Goal: Task Accomplishment & Management: Manage account settings

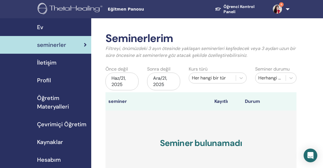
click at [131, 82] on div "Haz/21, 2025" at bounding box center [121, 81] width 33 height 18
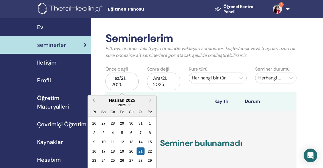
click at [93, 99] on span "Previous Month" at bounding box center [93, 100] width 0 height 6
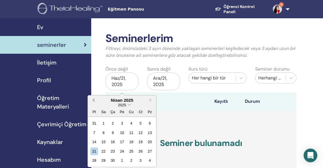
click at [93, 99] on span "Previous Month" at bounding box center [93, 100] width 0 height 6
click at [111, 124] on div "1" at bounding box center [113, 123] width 8 height 8
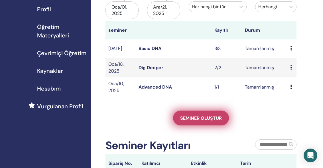
scroll to position [57, 0]
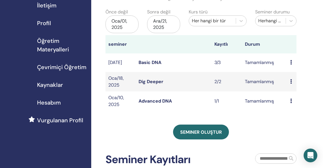
click at [153, 101] on link "Advanced DNA" at bounding box center [155, 101] width 33 height 6
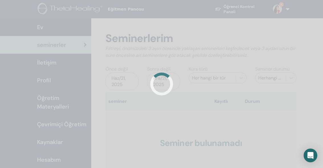
scroll to position [57, 0]
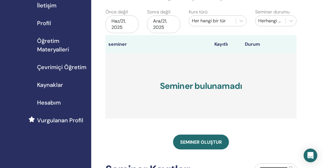
click at [121, 23] on div "Haz/21, 2025" at bounding box center [121, 24] width 33 height 18
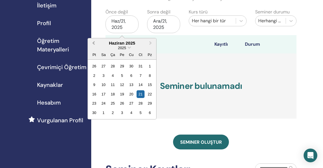
click at [93, 42] on span "Previous Month" at bounding box center [93, 43] width 0 height 6
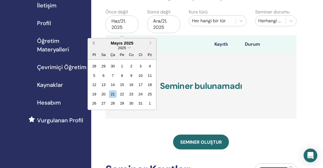
click at [93, 42] on span "Previous Month" at bounding box center [93, 43] width 0 height 6
click at [160, 26] on div "Ara/21, 2025" at bounding box center [163, 24] width 33 height 18
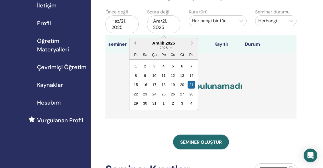
click at [135, 43] on span "Previous Month" at bounding box center [135, 43] width 0 height 6
click at [193, 44] on button "Next Month" at bounding box center [192, 43] width 9 height 9
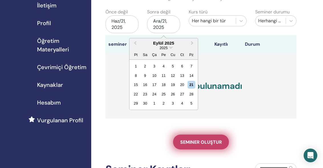
click at [204, 138] on link "Seminer oluştur" at bounding box center [201, 141] width 56 height 15
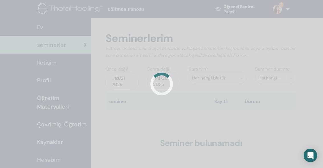
scroll to position [57, 0]
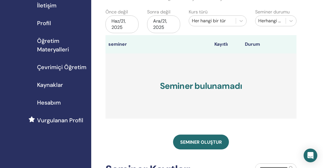
click at [126, 28] on div "Haz/21, 2025" at bounding box center [121, 24] width 33 height 18
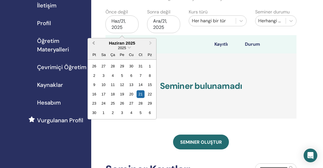
click at [92, 44] on button "Previous Month" at bounding box center [92, 43] width 9 height 9
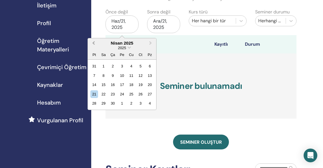
click at [92, 44] on button "Previous Month" at bounding box center [92, 43] width 9 height 9
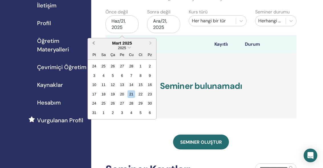
click at [92, 44] on button "Previous Month" at bounding box center [92, 43] width 9 height 9
click at [114, 66] on div "1" at bounding box center [113, 66] width 8 height 8
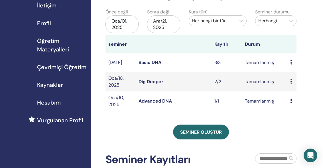
click at [170, 25] on div "Ara/21, 2025" at bounding box center [163, 24] width 33 height 18
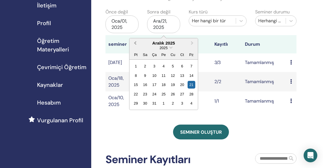
click at [135, 42] on span "Previous Month" at bounding box center [135, 43] width 0 height 6
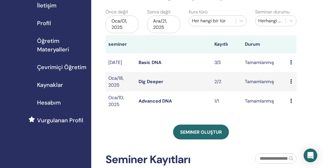
click at [167, 20] on div "Ara/21, 2025" at bounding box center [163, 24] width 33 height 18
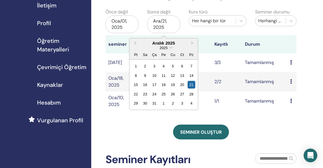
click at [265, 27] on div "Seminer durumu Herhangi bir durum" at bounding box center [276, 19] width 50 height 21
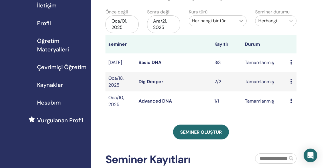
click at [241, 19] on icon at bounding box center [241, 21] width 6 height 6
click at [143, 119] on div "Seminerlerim Filtreyi, önümüzdeki 3 ayın ötesinde yaklaşan seminerleri keşfedec…" at bounding box center [200, 80] width 191 height 211
click at [148, 82] on link "Dig Deeper" at bounding box center [151, 81] width 25 height 6
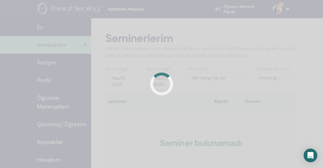
scroll to position [57, 0]
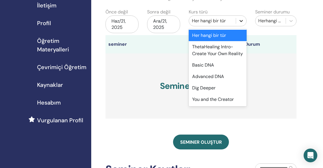
click at [242, 23] on icon at bounding box center [241, 21] width 6 height 6
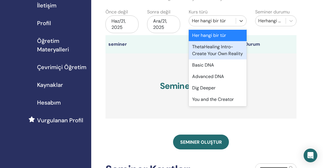
click at [209, 54] on div "ThetaHealing Intro- Create Your Own Reality" at bounding box center [218, 50] width 58 height 18
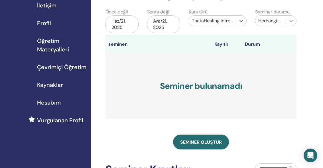
click at [289, 23] on icon at bounding box center [291, 21] width 6 height 6
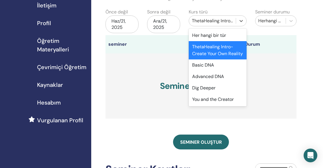
drag, startPoint x: 208, startPoint y: 25, endPoint x: 167, endPoint y: 27, distance: 40.8
click at [205, 25] on div "ThetaHealing Intro- Create Your Own Reality" at bounding box center [212, 20] width 47 height 9
click at [119, 22] on div "Haz/21, 2025" at bounding box center [121, 24] width 33 height 18
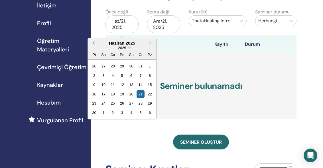
click at [92, 41] on button "Previous Month" at bounding box center [92, 43] width 9 height 9
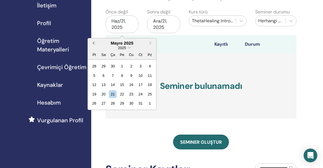
click at [92, 41] on button "Previous Month" at bounding box center [92, 43] width 9 height 9
click at [93, 41] on button "Previous Month" at bounding box center [92, 43] width 9 height 9
click at [165, 26] on div "Ara/21, 2025" at bounding box center [163, 24] width 33 height 18
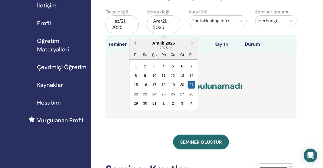
click at [134, 45] on button "Previous Month" at bounding box center [134, 43] width 9 height 9
drag, startPoint x: 207, startPoint y: 37, endPoint x: 213, endPoint y: 30, distance: 9.6
click at [209, 34] on div "Seminerlerim Filtreyi, önümüzdeki 3 ayın ötesinde yaklaşan seminerleri keşfedec…" at bounding box center [200, 48] width 191 height 146
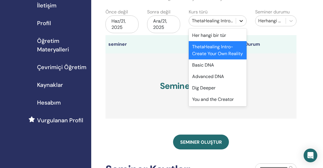
click at [237, 23] on div at bounding box center [241, 21] width 10 height 10
click at [209, 32] on div "Her hangi bir tür" at bounding box center [218, 35] width 58 height 11
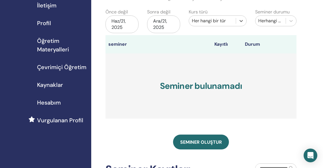
click at [128, 21] on div "Haz/21, 2025" at bounding box center [121, 24] width 33 height 18
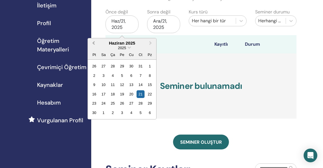
click at [93, 42] on span "Previous Month" at bounding box center [93, 43] width 0 height 6
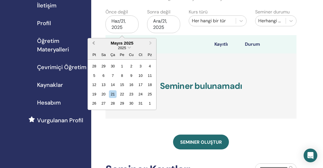
click at [93, 42] on span "Previous Month" at bounding box center [93, 43] width 0 height 6
click at [245, 28] on div "Kurs türü Her hangi bir tür" at bounding box center [217, 19] width 66 height 21
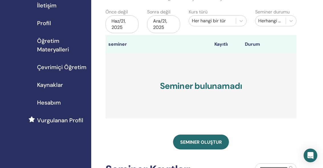
click at [166, 23] on div "Ara/21, 2025" at bounding box center [163, 24] width 33 height 18
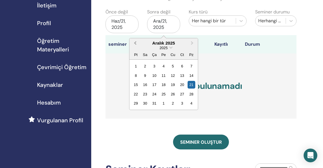
click at [134, 40] on button "Previous Month" at bounding box center [134, 43] width 9 height 9
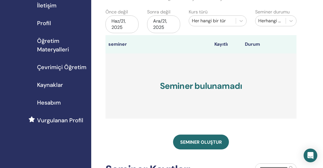
click at [209, 41] on th at bounding box center [174, 44] width 76 height 18
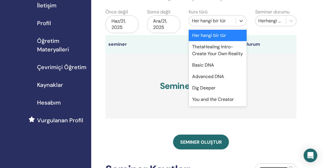
click at [235, 18] on div "Her hangi bir tür" at bounding box center [212, 20] width 47 height 9
click at [212, 34] on div "Her hangi bir tür" at bounding box center [218, 35] width 58 height 11
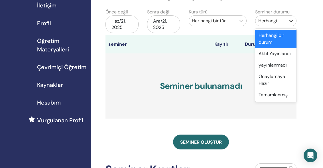
click at [293, 25] on div at bounding box center [291, 21] width 10 height 10
click at [267, 96] on div "Tamamlanmış" at bounding box center [275, 94] width 41 height 11
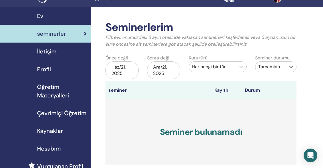
scroll to position [0, 0]
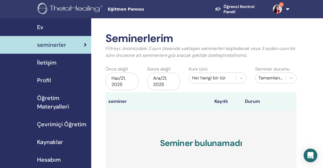
click at [49, 59] on span "İletişim" at bounding box center [46, 62] width 19 height 9
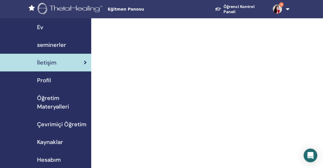
click at [55, 46] on span "seminerler" at bounding box center [51, 44] width 29 height 9
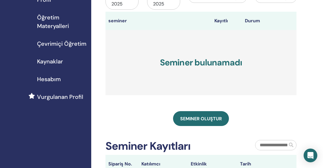
scroll to position [114, 0]
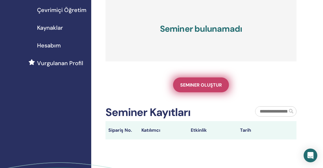
click at [199, 80] on link "Seminer oluştur" at bounding box center [201, 84] width 56 height 15
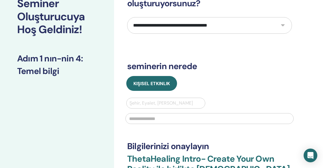
scroll to position [57, 0]
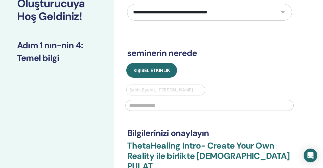
click at [250, 15] on select "**********" at bounding box center [209, 12] width 165 height 17
select select "****"
click at [127, 4] on select "**********" at bounding box center [209, 12] width 165 height 17
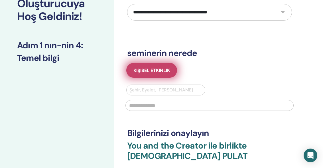
click at [158, 69] on span "Kişisel Etkinlik" at bounding box center [151, 70] width 36 height 6
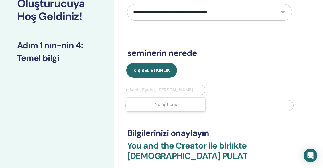
click at [158, 87] on div at bounding box center [165, 90] width 73 height 8
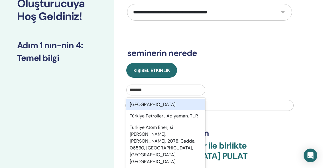
type input "*******"
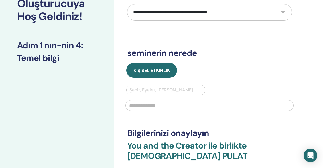
click at [226, 107] on input "text" at bounding box center [209, 105] width 168 height 11
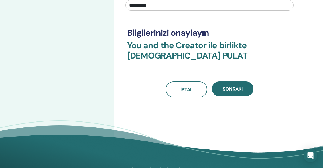
scroll to position [171, 0]
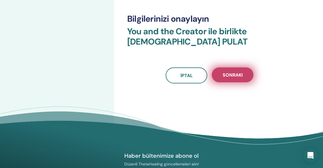
type input "*********"
click at [232, 73] on span "Sonraki" at bounding box center [233, 75] width 20 height 6
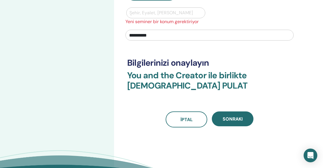
scroll to position [114, 0]
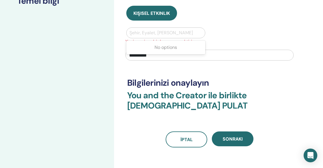
click at [158, 33] on div at bounding box center [165, 33] width 73 height 8
click at [212, 64] on div "*********" at bounding box center [209, 54] width 175 height 19
click at [162, 33] on div at bounding box center [165, 33] width 73 height 8
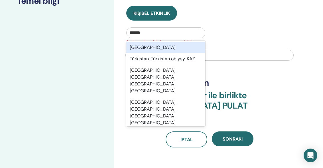
type input "*******"
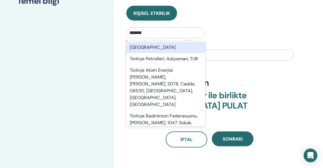
click at [135, 46] on div "Türkiye" at bounding box center [165, 47] width 79 height 11
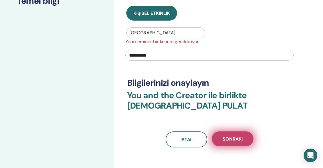
click at [227, 134] on button "Sonraki" at bounding box center [233, 138] width 42 height 15
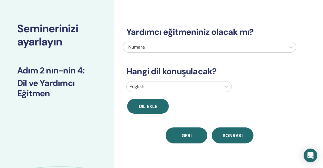
scroll to position [57, 0]
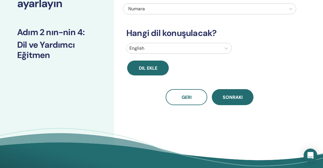
click at [179, 47] on div at bounding box center [173, 48] width 89 height 8
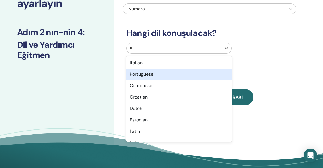
type input "**"
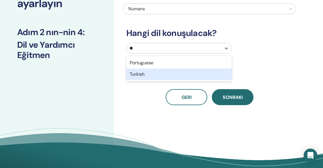
click at [144, 71] on div "Turkish" at bounding box center [178, 73] width 105 height 11
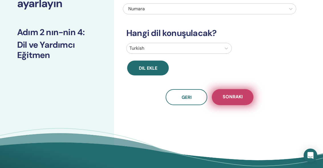
click at [223, 98] on span "Sonraki" at bounding box center [233, 96] width 20 height 7
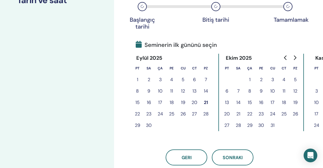
scroll to position [114, 0]
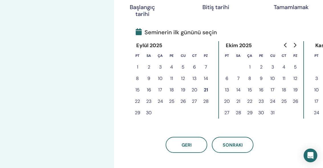
click at [205, 87] on button "21" at bounding box center [205, 89] width 11 height 11
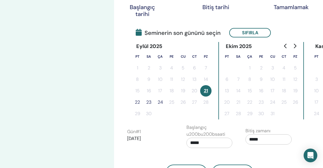
click at [161, 103] on button "24" at bounding box center [159, 101] width 11 height 11
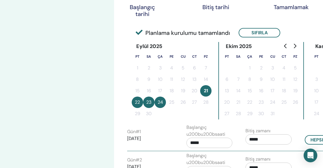
click at [147, 101] on button "23" at bounding box center [148, 101] width 11 height 11
click at [144, 103] on button "23" at bounding box center [148, 101] width 11 height 11
click at [137, 102] on button "22" at bounding box center [137, 101] width 11 height 11
click at [132, 101] on button "22" at bounding box center [137, 101] width 11 height 11
click at [162, 98] on button "24" at bounding box center [159, 101] width 11 height 11
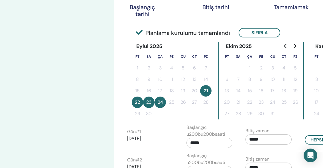
click at [205, 95] on button "21" at bounding box center [205, 90] width 11 height 11
click at [251, 33] on button "Sıfırla" at bounding box center [260, 32] width 42 height 9
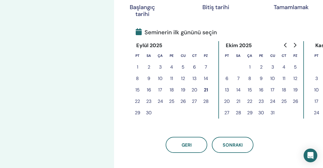
click at [203, 88] on button "21" at bounding box center [205, 89] width 11 height 11
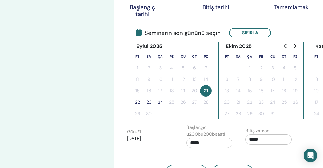
click at [139, 102] on button "22" at bounding box center [137, 101] width 11 height 11
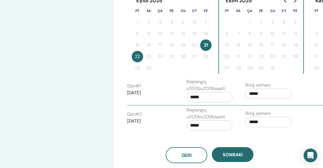
scroll to position [171, 0]
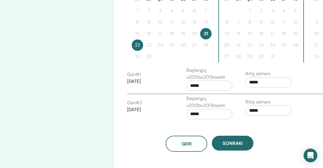
click at [251, 83] on input "*****" at bounding box center [268, 82] width 46 height 10
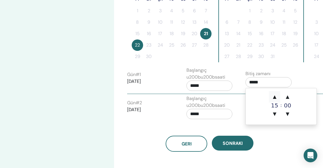
click at [276, 96] on span "▲" at bounding box center [274, 96] width 11 height 11
type input "*****"
click at [201, 85] on input "*****" at bounding box center [209, 85] width 46 height 10
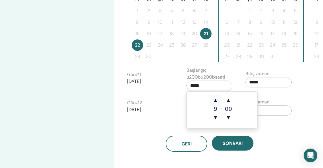
click at [215, 98] on span "▲" at bounding box center [215, 99] width 11 height 11
click at [215, 99] on span "▲" at bounding box center [215, 99] width 11 height 11
click at [216, 116] on span "▼" at bounding box center [215, 116] width 11 height 11
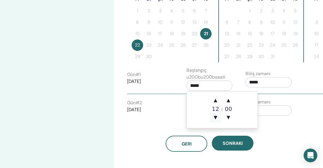
click at [216, 116] on span "▼" at bounding box center [215, 116] width 11 height 11
type input "*****"
click at [274, 92] on div "Gün # 1 2025/09/21 Başlangıç u200bu200bsaati ***** Bitiş zamanı *****" at bounding box center [241, 80] width 237 height 27
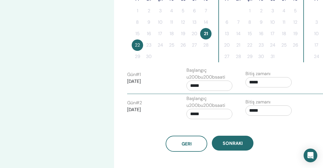
click at [206, 112] on input "*****" at bounding box center [209, 114] width 46 height 10
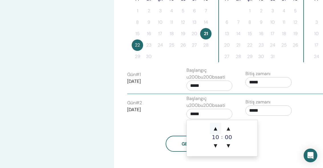
click at [217, 128] on span "▲" at bounding box center [215, 128] width 11 height 11
click at [216, 127] on span "▲" at bounding box center [215, 128] width 11 height 11
type input "*****"
click at [264, 111] on input "*****" at bounding box center [268, 110] width 46 height 10
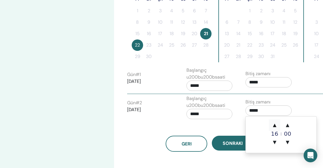
click at [274, 125] on span "▲" at bounding box center [274, 124] width 11 height 11
type input "*****"
click at [277, 86] on input "*****" at bounding box center [268, 82] width 46 height 10
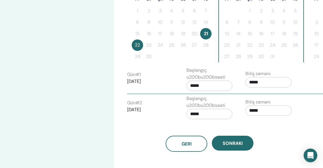
drag, startPoint x: 243, startPoint y: 113, endPoint x: 242, endPoint y: 116, distance: 3.3
click at [243, 114] on div "Bitiş zamanı *****" at bounding box center [270, 108] width 59 height 20
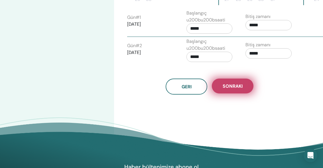
click at [233, 82] on button "Sonraki" at bounding box center [233, 85] width 42 height 15
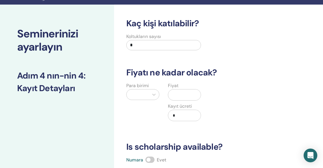
scroll to position [0, 0]
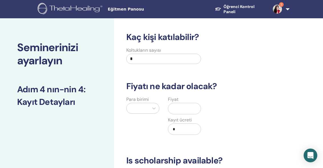
click at [182, 109] on input "text" at bounding box center [185, 108] width 30 height 11
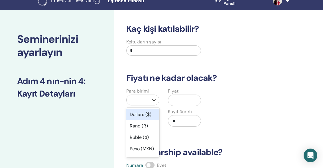
click at [157, 108] on div "Para birimi option Dollars ($) focused, 1 of 45. 45 results available. Use Up a…" at bounding box center [143, 110] width 42 height 46
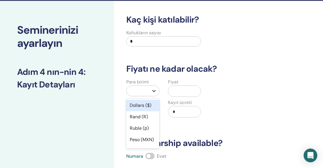
scroll to position [32, 0]
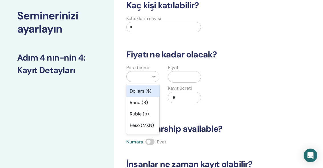
drag, startPoint x: 143, startPoint y: 88, endPoint x: 148, endPoint y: 88, distance: 5.7
click at [143, 88] on div "Dollars ($)" at bounding box center [142, 90] width 33 height 11
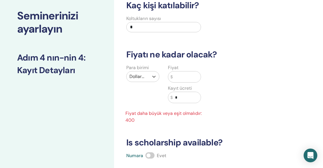
click at [180, 79] on input "text" at bounding box center [187, 76] width 28 height 11
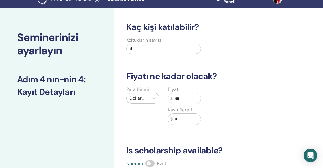
scroll to position [0, 0]
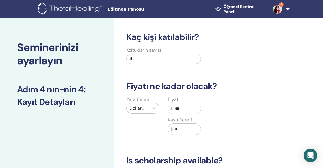
type input "***"
click at [186, 129] on input "*" at bounding box center [187, 128] width 28 height 11
type input "*"
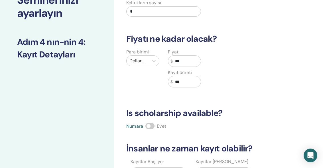
scroll to position [114, 0]
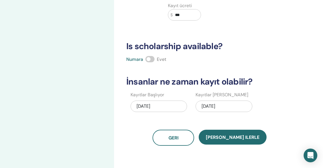
type input "***"
click at [215, 105] on div "09/22/2025" at bounding box center [224, 105] width 56 height 11
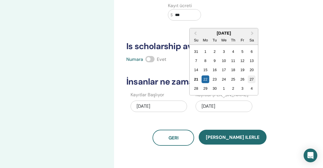
click at [248, 80] on div "27" at bounding box center [252, 79] width 8 height 8
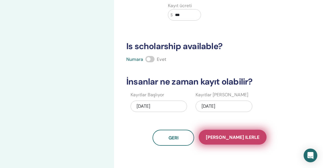
click at [234, 137] on span "Kaydet ilerle" at bounding box center [233, 137] width 54 height 6
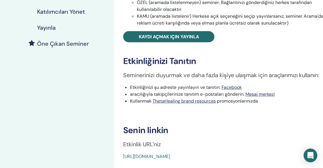
scroll to position [114, 0]
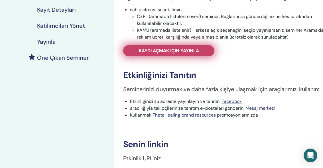
click at [180, 56] on link "Kaydı açmak için yayınla" at bounding box center [168, 50] width 91 height 11
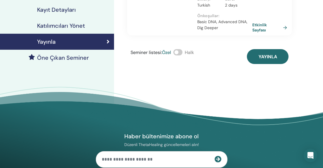
click at [179, 52] on span at bounding box center [177, 52] width 9 height 6
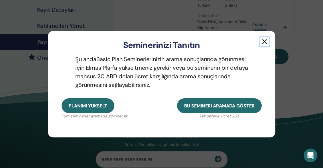
click at [264, 42] on button "button" at bounding box center [264, 41] width 9 height 9
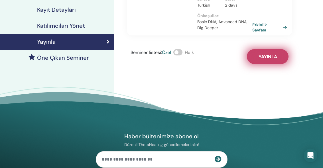
click at [260, 56] on span "Yayınla" at bounding box center [268, 57] width 19 height 6
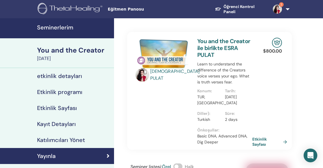
click at [283, 52] on div "$ 800.00 Etkinlik Sayfası" at bounding box center [274, 90] width 21 height 117
click at [199, 78] on p "Learn to understand the difference of the Creators voice verses your ego. What …" at bounding box center [224, 73] width 55 height 24
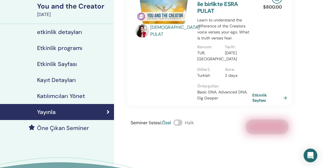
scroll to position [57, 0]
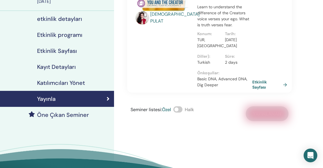
click at [110, 46] on link "Etkinlik Sayfası" at bounding box center [57, 51] width 114 height 16
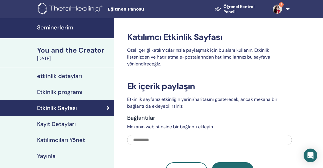
click at [72, 27] on h4 "Seminerlerim" at bounding box center [74, 27] width 74 height 7
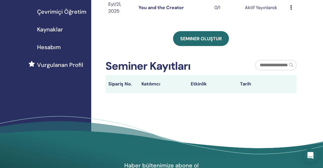
scroll to position [114, 0]
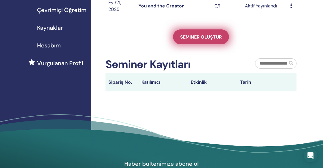
click at [197, 36] on span "Seminer oluştur" at bounding box center [201, 37] width 42 height 6
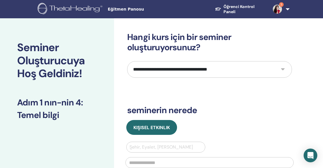
click at [201, 70] on select "**********" at bounding box center [209, 69] width 165 height 17
select select "*"
click at [127, 61] on select "**********" at bounding box center [209, 69] width 165 height 17
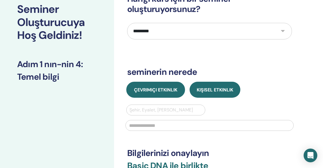
scroll to position [57, 0]
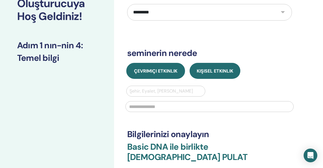
click at [160, 65] on button "Çevrimiçi Etkinlik" at bounding box center [155, 71] width 59 height 16
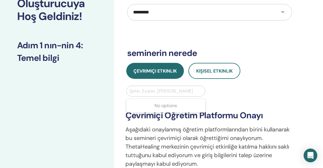
click at [159, 88] on div at bounding box center [165, 91] width 73 height 8
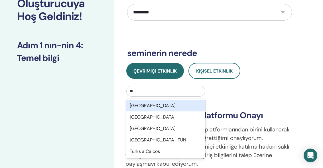
type input "***"
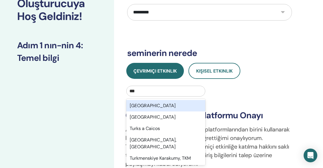
click at [135, 105] on div "Türkiye" at bounding box center [165, 105] width 79 height 11
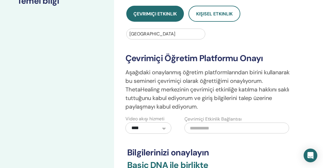
scroll to position [171, 0]
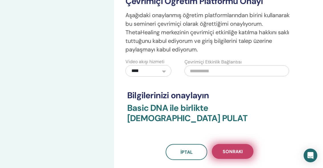
click at [234, 148] on span "Sonraki" at bounding box center [233, 151] width 20 height 6
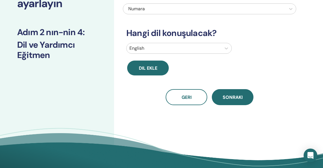
scroll to position [0, 0]
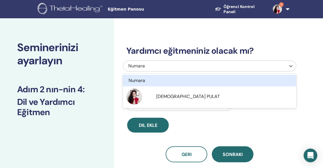
click at [157, 67] on div "Numara" at bounding box center [192, 65] width 128 height 7
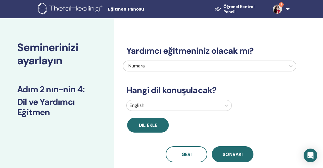
click at [186, 128] on div "Dil ekle" at bounding box center [166, 124] width 87 height 15
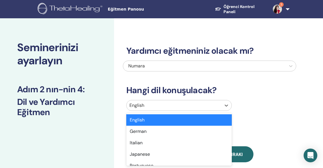
click at [200, 103] on div at bounding box center [173, 105] width 89 height 8
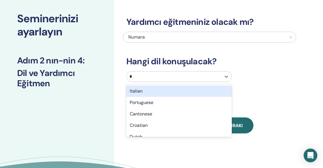
type input "**"
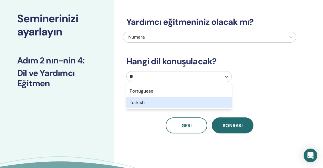
click at [138, 100] on div "Turkish" at bounding box center [178, 102] width 105 height 11
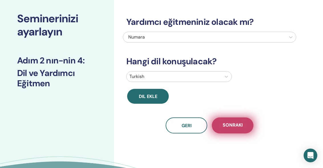
click at [236, 129] on button "Sonraki" at bounding box center [233, 125] width 42 height 16
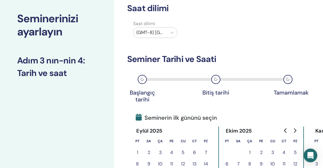
scroll to position [86, 0]
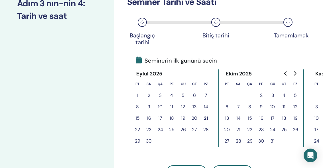
click at [188, 117] on button "19" at bounding box center [182, 117] width 11 height 11
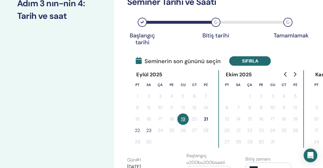
click at [239, 62] on button "Sıfırla" at bounding box center [250, 60] width 42 height 9
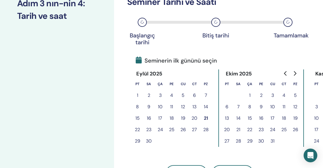
click at [195, 116] on button "20" at bounding box center [194, 117] width 11 height 11
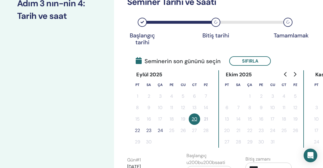
click at [139, 130] on button "22" at bounding box center [137, 130] width 11 height 11
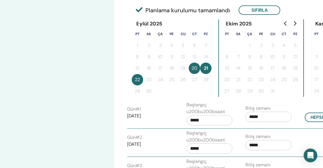
scroll to position [200, 0]
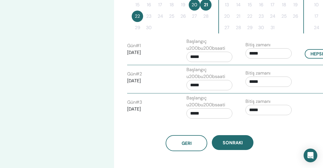
click at [206, 55] on input "*****" at bounding box center [209, 57] width 46 height 10
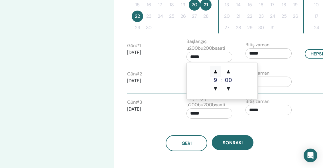
click at [213, 71] on span "▲" at bounding box center [215, 71] width 11 height 11
click at [216, 70] on span "▲" at bounding box center [215, 71] width 11 height 11
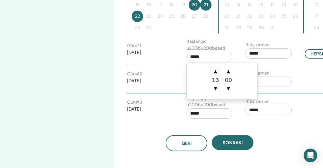
type input "*****"
click at [216, 70] on span "▲" at bounding box center [215, 71] width 11 height 11
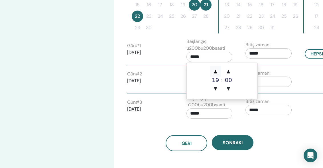
click at [216, 70] on span "▲" at bounding box center [215, 71] width 11 height 11
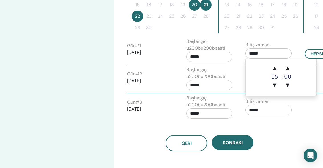
click at [264, 56] on input "*****" at bounding box center [268, 53] width 46 height 10
click at [209, 57] on input "*****" at bounding box center [209, 57] width 46 height 10
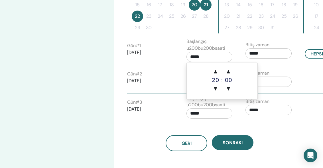
click at [278, 48] on input "*****" at bounding box center [268, 53] width 46 height 10
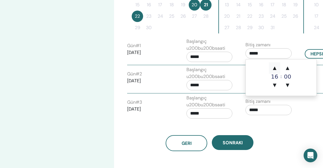
click at [274, 67] on span "▲" at bounding box center [274, 67] width 11 height 11
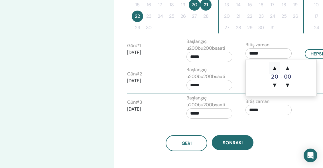
click at [274, 67] on span "▲" at bounding box center [274, 67] width 11 height 11
type input "*****"
click at [274, 67] on span "▲" at bounding box center [274, 67] width 11 height 11
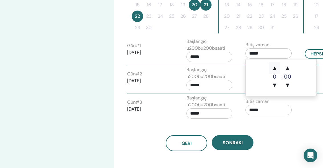
click at [274, 67] on span "▲" at bounding box center [274, 67] width 11 height 11
click at [276, 83] on span "▼" at bounding box center [274, 84] width 11 height 11
click at [270, 52] on input "*****" at bounding box center [268, 53] width 46 height 10
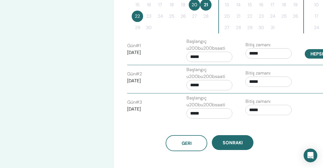
click at [310, 55] on button "Hepsine başvur" at bounding box center [329, 53] width 49 height 9
type input "*****"
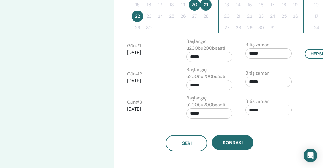
click at [255, 55] on input "*****" at bounding box center [268, 53] width 46 height 10
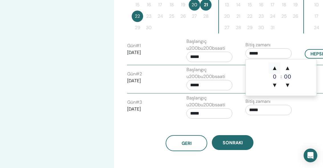
click at [274, 67] on span "▲" at bounding box center [274, 67] width 11 height 11
click at [273, 85] on span "▼" at bounding box center [274, 84] width 11 height 11
click at [288, 69] on span "▲" at bounding box center [287, 67] width 11 height 11
click at [288, 85] on span "▼" at bounding box center [287, 84] width 11 height 11
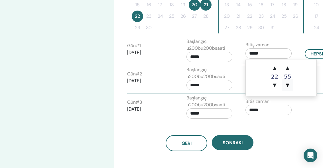
click at [288, 85] on span "▼" at bounding box center [287, 84] width 11 height 11
click at [274, 68] on span "▲" at bounding box center [274, 67] width 11 height 11
type input "*****"
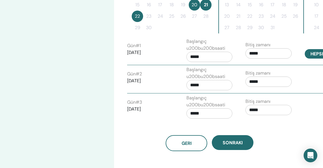
click at [313, 54] on button "Hepsine başvur" at bounding box center [329, 53] width 49 height 9
type input "*****"
click at [196, 53] on input "*****" at bounding box center [209, 57] width 46 height 10
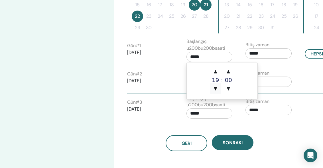
click at [216, 84] on span "▼" at bounding box center [215, 88] width 11 height 11
click at [228, 72] on span "▲" at bounding box center [228, 71] width 11 height 11
click at [227, 87] on span "▼" at bounding box center [228, 88] width 11 height 11
click at [212, 76] on div "▲ 18 ▼" at bounding box center [215, 80] width 11 height 29
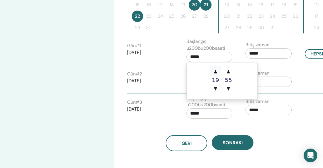
click at [215, 71] on span "▲" at bounding box center [215, 71] width 11 height 11
type input "*****"
click at [312, 52] on button "Hepsine başvur" at bounding box center [329, 53] width 49 height 9
type input "*****"
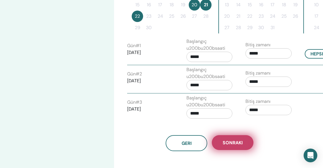
click at [235, 141] on span "Sonraki" at bounding box center [233, 142] width 20 height 6
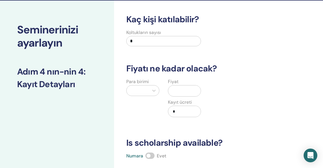
scroll to position [0, 0]
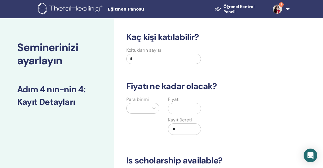
click at [148, 109] on div "Para birimi" at bounding box center [143, 119] width 42 height 46
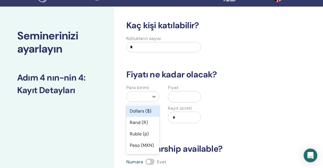
scroll to position [32, 0]
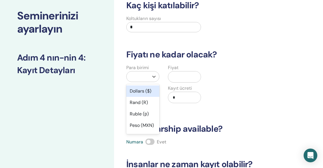
drag, startPoint x: 141, startPoint y: 90, endPoint x: 175, endPoint y: 82, distance: 34.5
click at [145, 88] on div "Dollars ($)" at bounding box center [142, 90] width 33 height 11
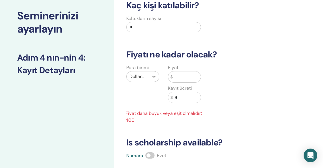
click at [179, 80] on input "text" at bounding box center [187, 76] width 28 height 11
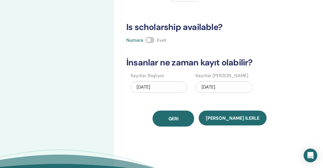
scroll to position [146, 0]
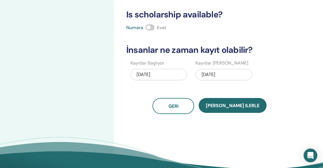
type input "***"
click at [218, 75] on div "09/22/2025" at bounding box center [224, 74] width 56 height 11
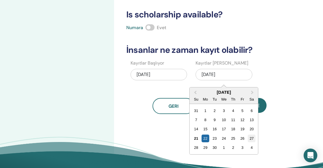
click at [253, 141] on div "27" at bounding box center [252, 138] width 8 height 8
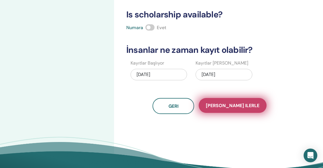
click at [231, 106] on span "Kaydet ilerle" at bounding box center [233, 105] width 54 height 6
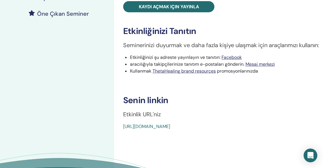
scroll to position [171, 0]
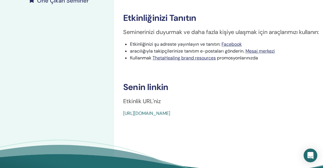
drag, startPoint x: 164, startPoint y: 114, endPoint x: 180, endPoint y: 124, distance: 19.1
click at [182, 127] on div "Basic DNA Etkinlik tipi Online Etkinlik Durumu yayınlanmadı Kayıtlar 0/1 Semine…" at bounding box center [228, 21] width 228 height 349
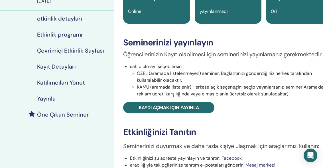
scroll to position [57, 0]
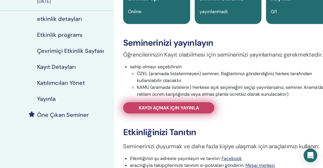
click at [170, 107] on span "Kaydı açmak için yayınla" at bounding box center [169, 108] width 60 height 6
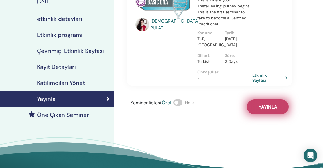
click at [264, 110] on button "Yayınla" at bounding box center [268, 106] width 42 height 15
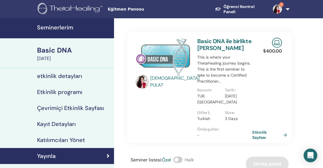
click at [289, 9] on link "3" at bounding box center [279, 9] width 22 height 18
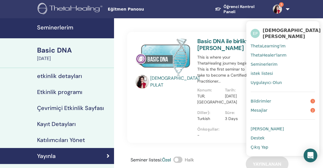
click at [259, 126] on span "[PERSON_NAME]" at bounding box center [267, 128] width 33 height 5
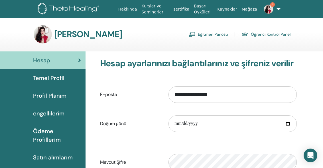
click at [53, 95] on font "Profil Planım" at bounding box center [49, 95] width 33 height 7
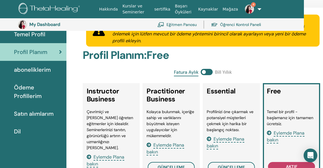
scroll to position [70, 19]
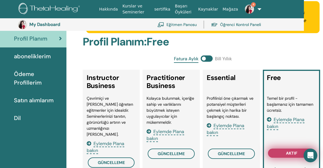
click at [284, 151] on button "aktif" at bounding box center [291, 152] width 47 height 9
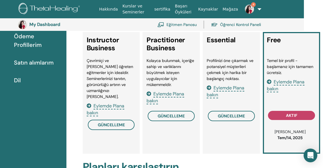
scroll to position [127, 19]
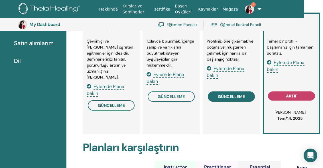
click at [231, 95] on span "güncelleme" at bounding box center [231, 96] width 27 height 5
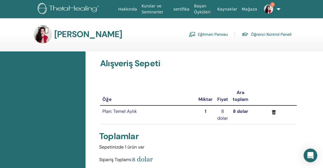
click at [301, 28] on div "Teta Hesabım Eğitmen Panosu Öğrenci Kontrol Paneli" at bounding box center [181, 34] width 322 height 18
click at [210, 36] on font "Eğitmen Panosu" at bounding box center [213, 34] width 30 height 5
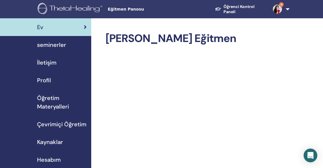
click at [42, 42] on span "seminerler" at bounding box center [51, 44] width 29 height 9
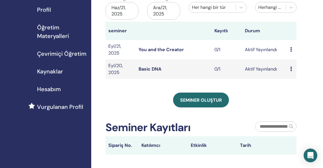
scroll to position [57, 0]
